Goal: Task Accomplishment & Management: Complete application form

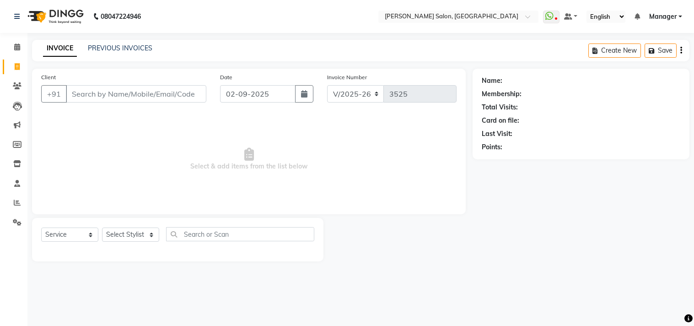
select select "7229"
select select "service"
click at [16, 207] on span at bounding box center [17, 203] width 16 height 11
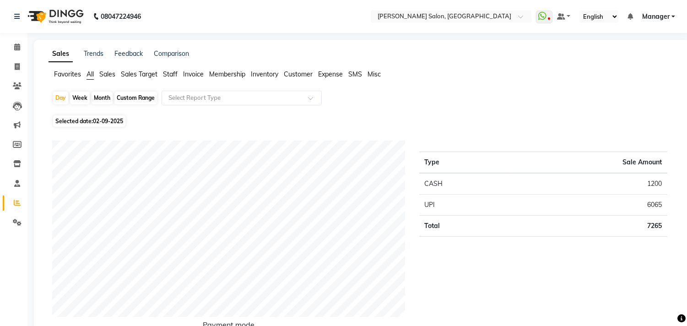
click at [107, 95] on div "Month" at bounding box center [102, 98] width 21 height 13
select select "9"
select select "2025"
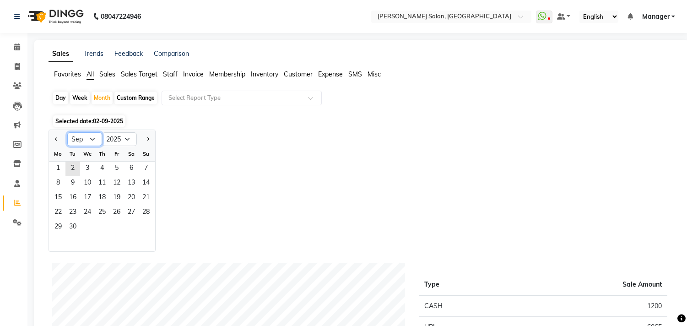
click at [83, 139] on select "Jan Feb Mar Apr May Jun [DATE] Aug Sep Oct Nov Dec" at bounding box center [84, 139] width 35 height 14
select select "8"
click at [67, 132] on select "Jan Feb Mar Apr May Jun [DATE] Aug Sep Oct Nov Dec" at bounding box center [84, 139] width 35 height 14
click at [116, 170] on span "1" at bounding box center [116, 169] width 15 height 15
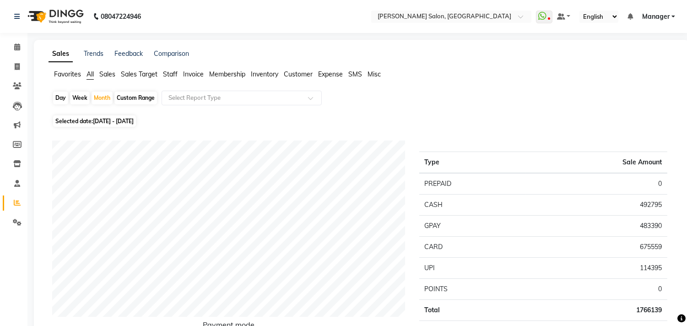
click at [174, 74] on span "Staff" at bounding box center [170, 74] width 15 height 8
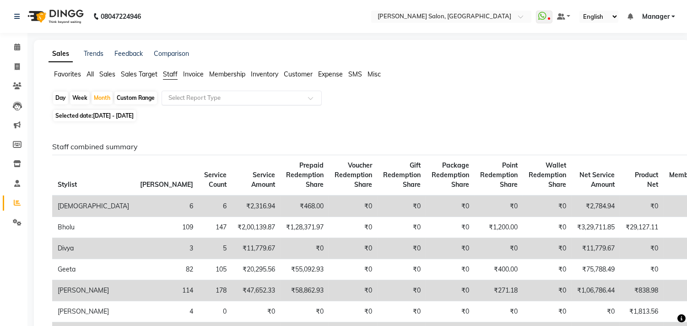
click at [194, 96] on input "text" at bounding box center [233, 97] width 132 height 9
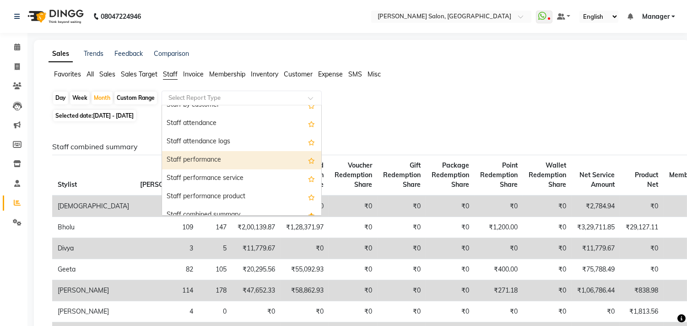
scroll to position [102, 0]
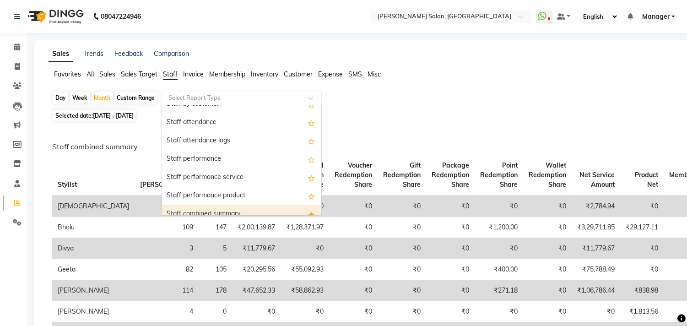
click at [218, 207] on div "Staff combined summary" at bounding box center [241, 214] width 159 height 18
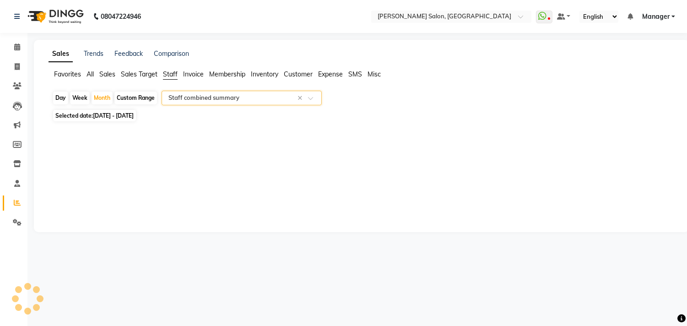
select select "csv"
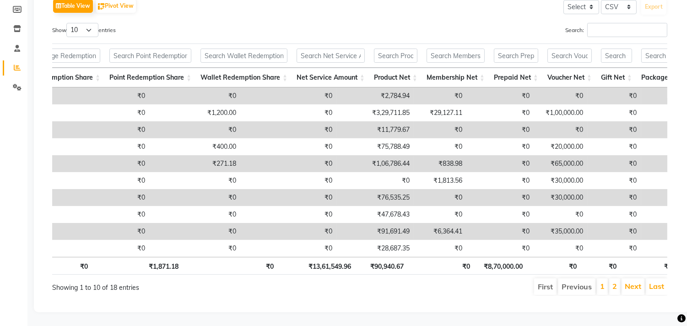
scroll to position [0, 564]
click at [612, 282] on link "2" at bounding box center [614, 286] width 5 height 9
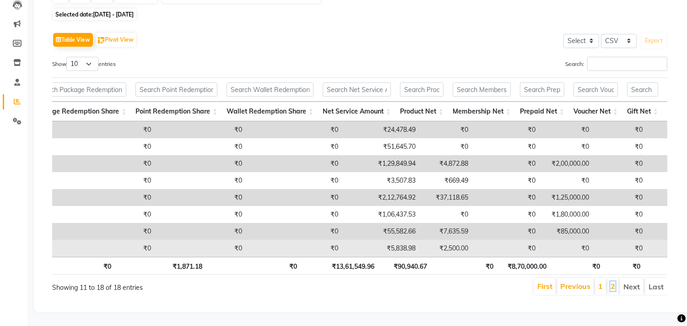
scroll to position [0, 541]
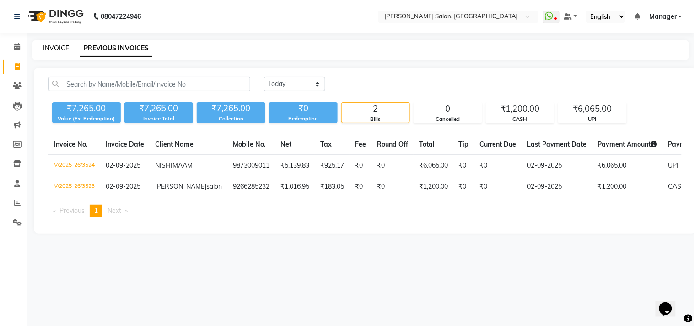
click at [63, 49] on link "INVOICE" at bounding box center [56, 48] width 26 height 8
select select "7229"
select select "service"
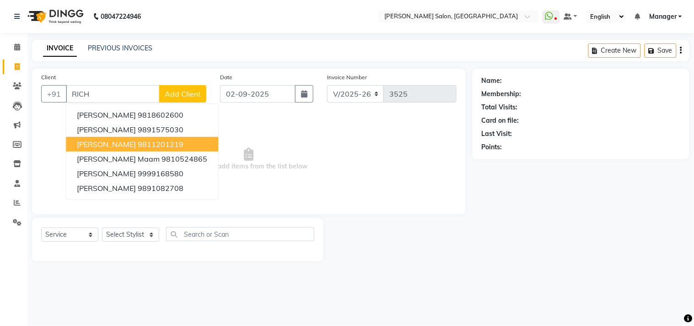
click at [117, 144] on span "RICHA AGARWAL" at bounding box center [106, 144] width 59 height 9
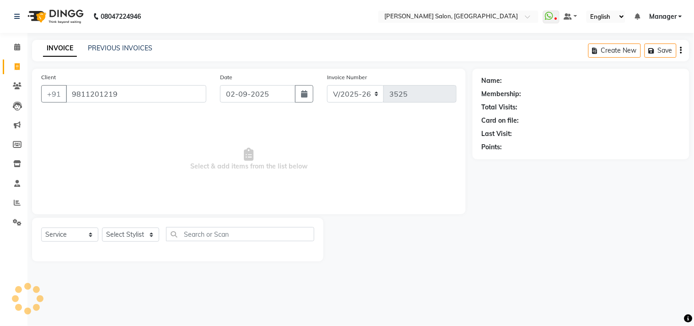
type input "9811201219"
select select "1: Object"
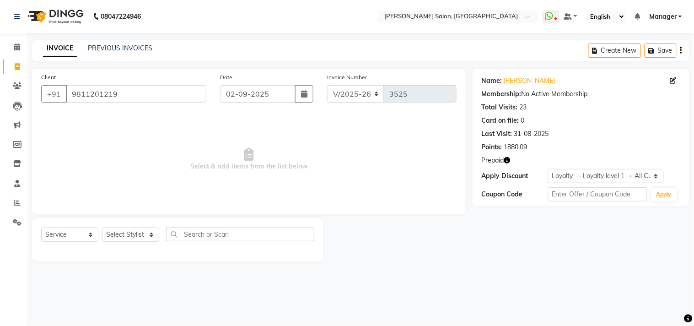
click at [507, 160] on icon "button" at bounding box center [507, 160] width 6 height 6
click at [522, 81] on link "Richa Agarwal" at bounding box center [529, 81] width 51 height 10
click at [149, 97] on input "9811201219" at bounding box center [136, 93] width 141 height 17
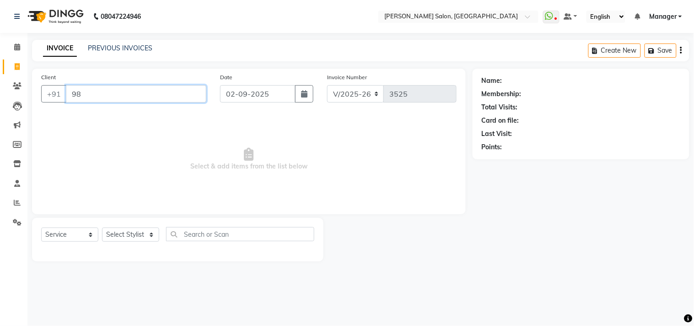
type input "9"
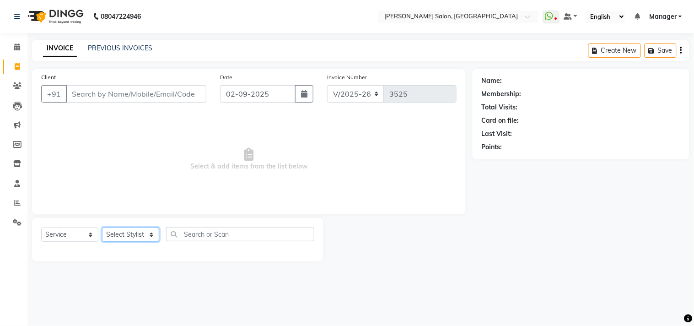
click at [136, 238] on select "Select Stylist Ashu BHOLU Divya Geeta Hanif JIYA SINGH Kiran LAXMAN PEDI Manage…" at bounding box center [130, 235] width 57 height 14
select select "61926"
click at [102, 228] on select "Select Stylist Ashu BHOLU Divya Geeta Hanif JIYA SINGH Kiran LAXMAN PEDI Manage…" at bounding box center [130, 235] width 57 height 14
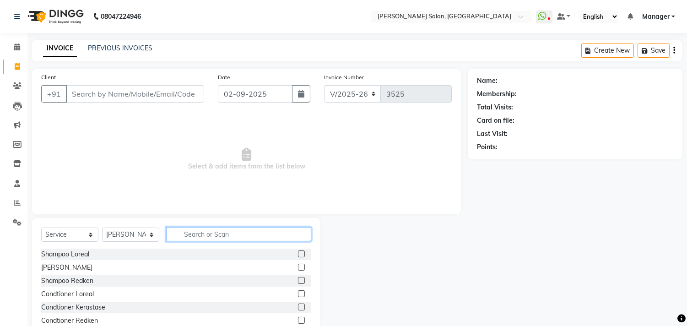
click at [200, 237] on input "text" at bounding box center [238, 234] width 145 height 14
type input "CUT"
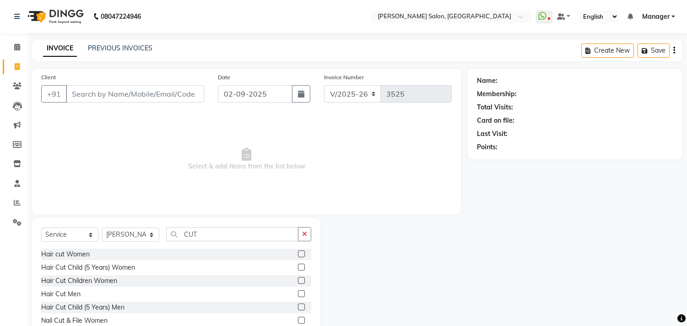
click at [298, 292] on label at bounding box center [301, 293] width 7 height 7
click at [298, 292] on input "checkbox" at bounding box center [301, 294] width 6 height 6
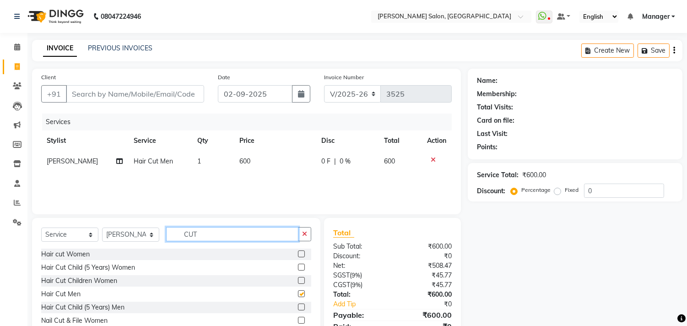
click at [225, 232] on input "CUT" at bounding box center [232, 234] width 132 height 14
checkbox input "false"
type input "C"
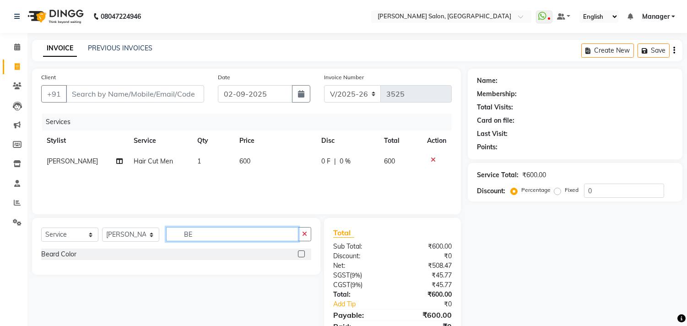
type input "B"
type input "SHAV"
click at [303, 253] on label at bounding box center [301, 253] width 7 height 7
click at [303, 253] on input "checkbox" at bounding box center [301, 254] width 6 height 6
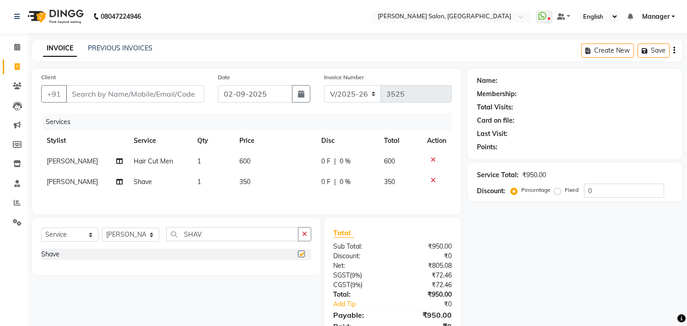
checkbox input "false"
click at [144, 94] on input "Client" at bounding box center [135, 93] width 138 height 17
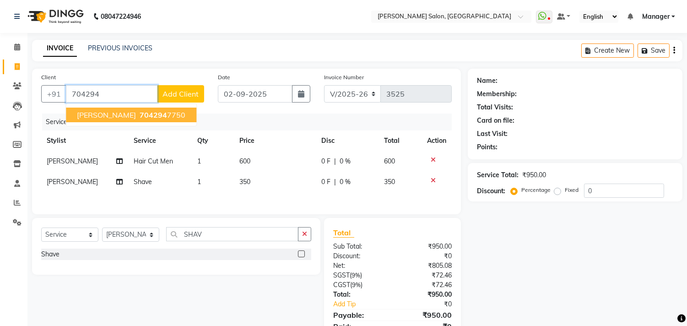
click at [146, 117] on span "704294" at bounding box center [153, 114] width 27 height 9
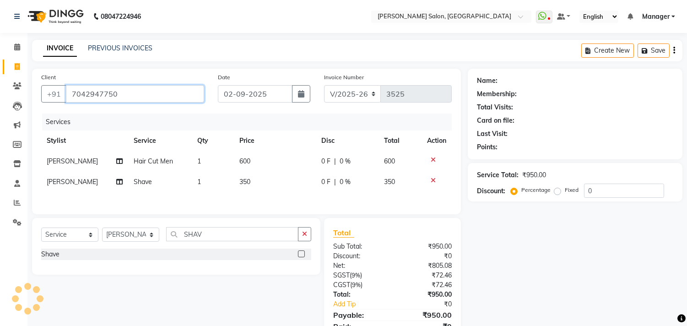
type input "7042947750"
select select "1: Object"
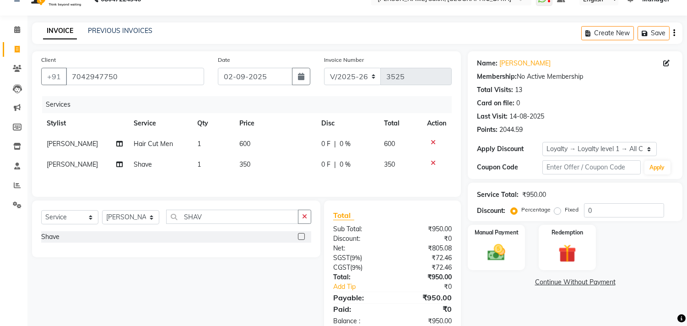
scroll to position [42, 0]
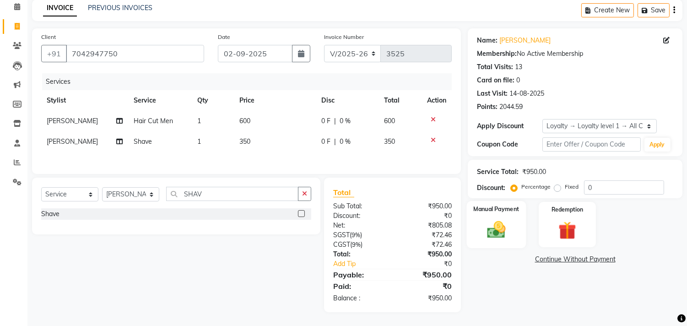
click at [498, 241] on div "Manual Payment" at bounding box center [497, 224] width 60 height 47
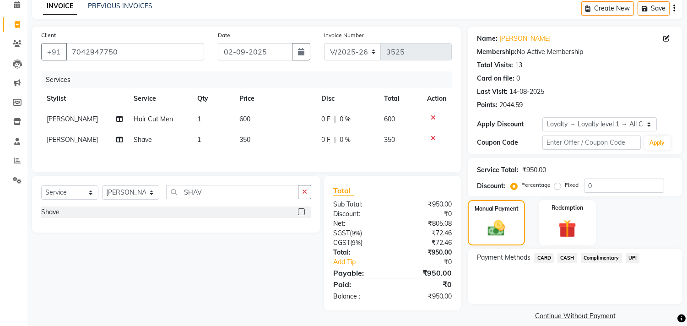
click at [632, 257] on span "UPI" at bounding box center [633, 258] width 14 height 11
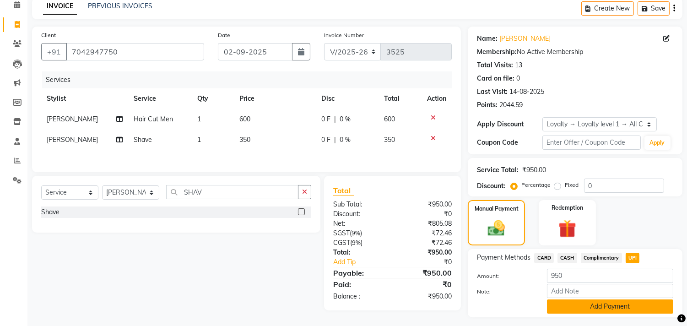
click at [598, 304] on button "Add Payment" at bounding box center [610, 306] width 126 height 14
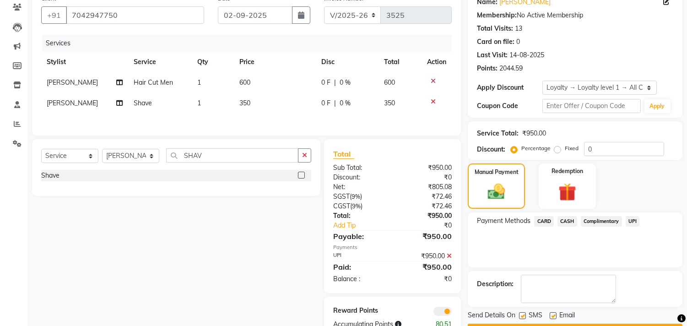
scroll to position [107, 0]
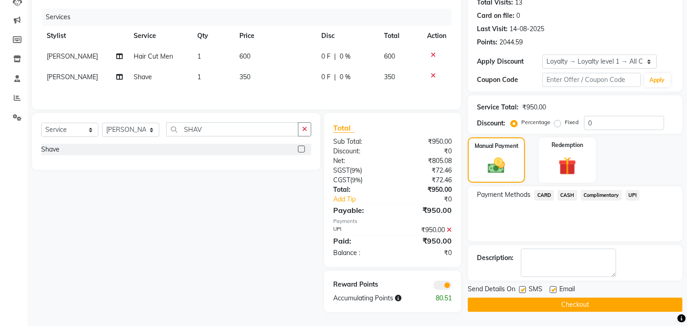
click at [607, 300] on button "Checkout" at bounding box center [575, 305] width 215 height 14
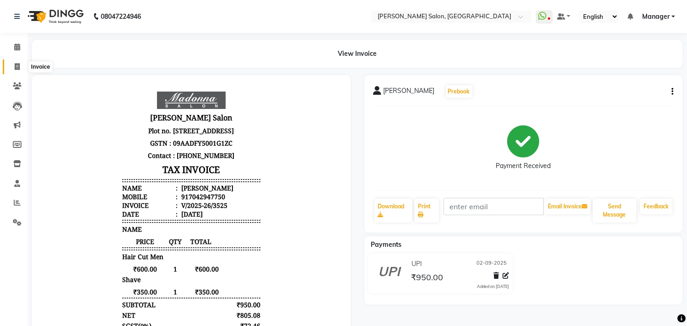
click at [15, 63] on icon at bounding box center [17, 66] width 5 height 7
select select "service"
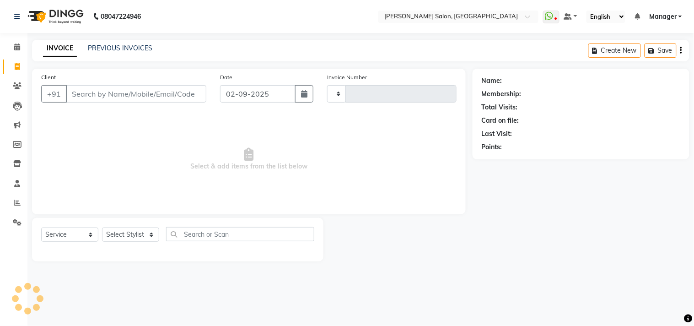
type input "3526"
select select "7229"
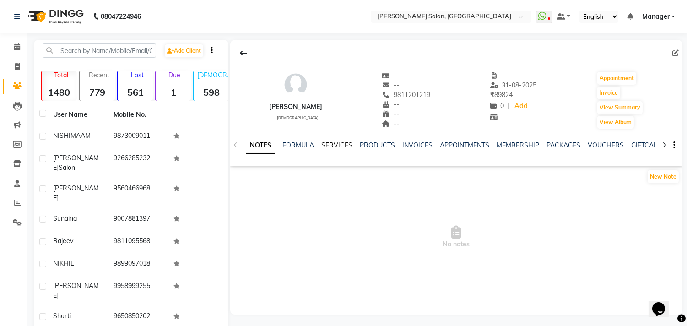
click at [344, 142] on link "SERVICES" at bounding box center [336, 145] width 31 height 8
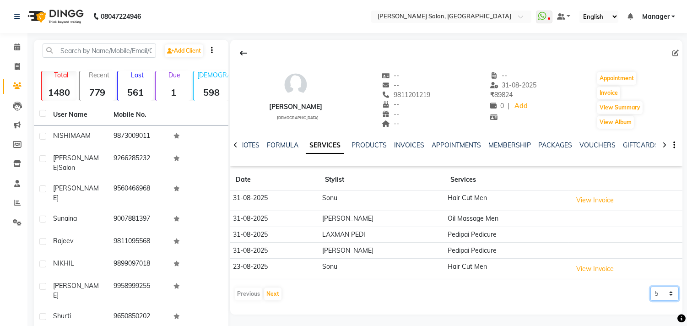
click at [658, 289] on select "5 10 50 100 500" at bounding box center [664, 294] width 28 height 14
select select "100"
click at [650, 287] on select "5 10 50 100 500" at bounding box center [664, 294] width 28 height 14
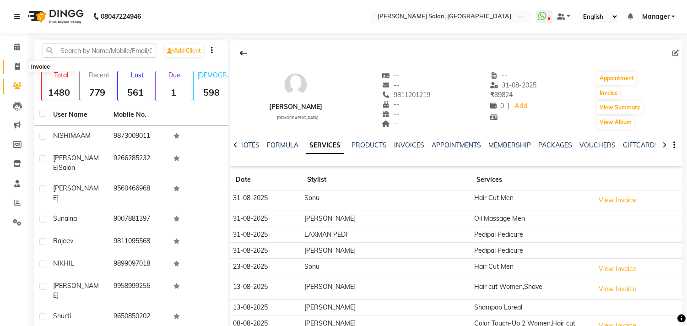
click at [19, 67] on icon at bounding box center [17, 66] width 5 height 7
select select "service"
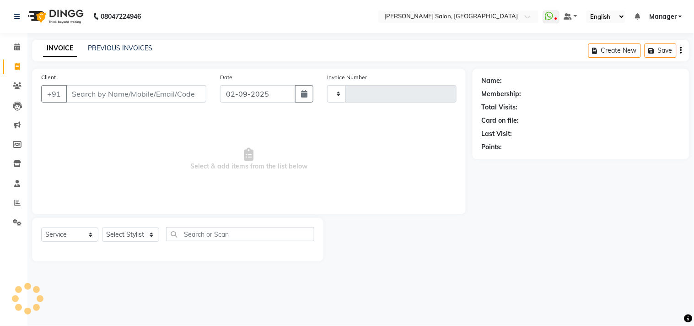
type input "3525"
select select "7229"
